Goal: Information Seeking & Learning: Learn about a topic

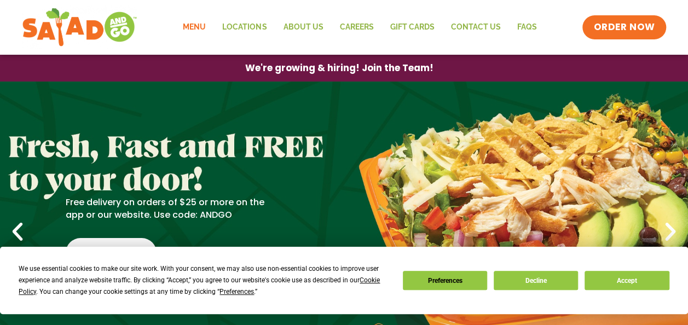
click at [196, 32] on link "Menu" at bounding box center [194, 27] width 39 height 25
click at [190, 20] on link "Menu" at bounding box center [194, 27] width 39 height 25
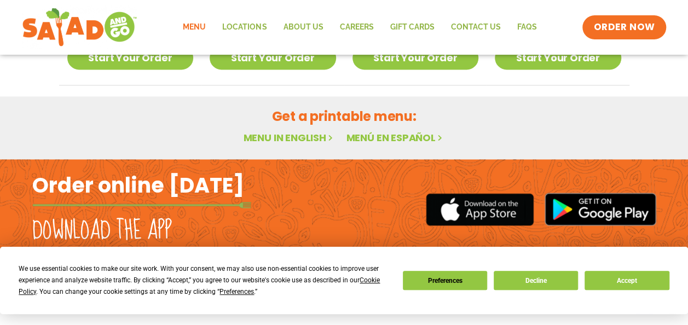
scroll to position [760, 0]
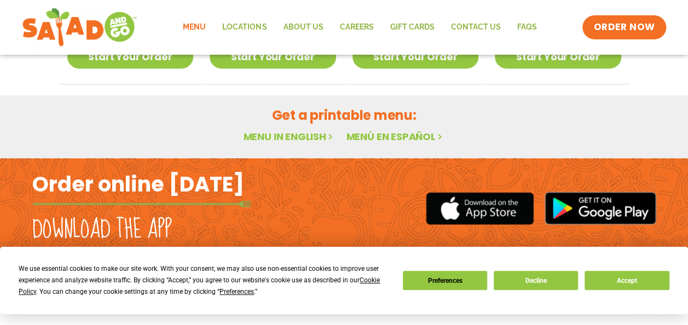
click at [196, 28] on link "Menu" at bounding box center [194, 27] width 39 height 25
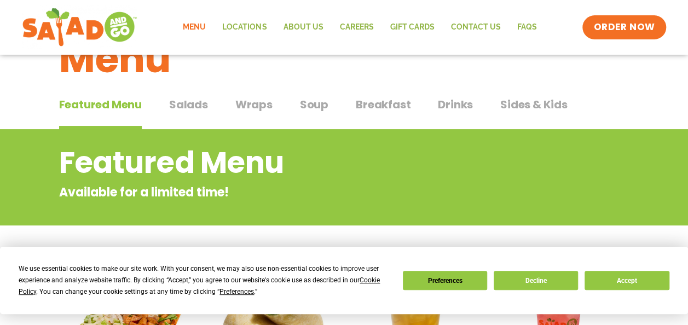
scroll to position [66, 0]
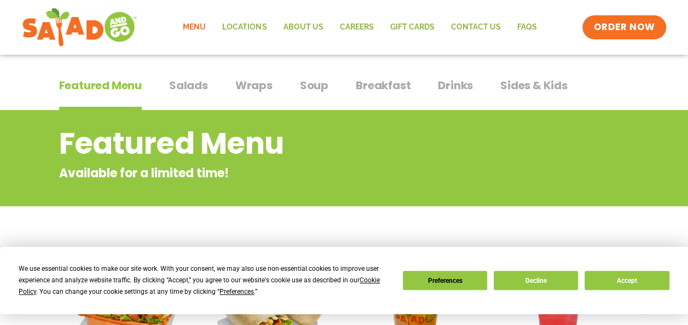
click at [190, 79] on span "Salads" at bounding box center [188, 85] width 39 height 16
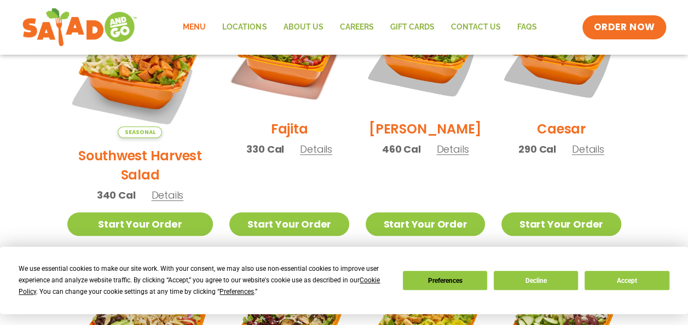
scroll to position [368, 0]
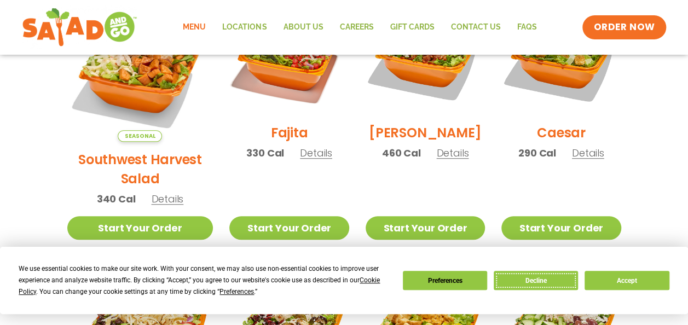
click at [537, 280] on button "Decline" at bounding box center [536, 280] width 84 height 19
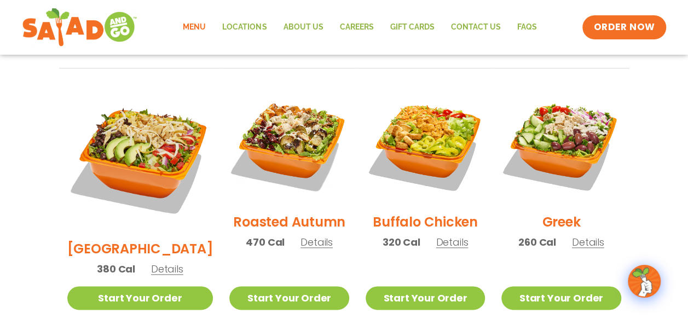
scroll to position [562, 0]
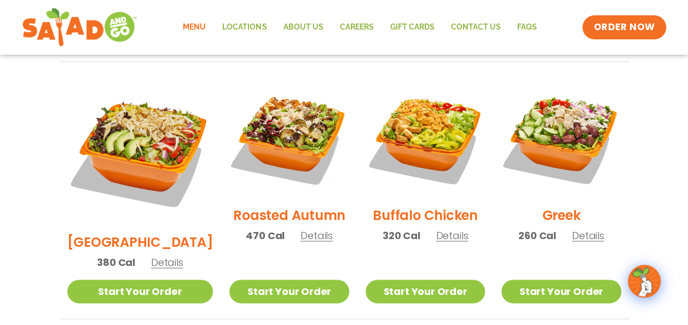
click at [160, 256] on span "Details" at bounding box center [167, 263] width 32 height 14
